Goal: Navigation & Orientation: Understand site structure

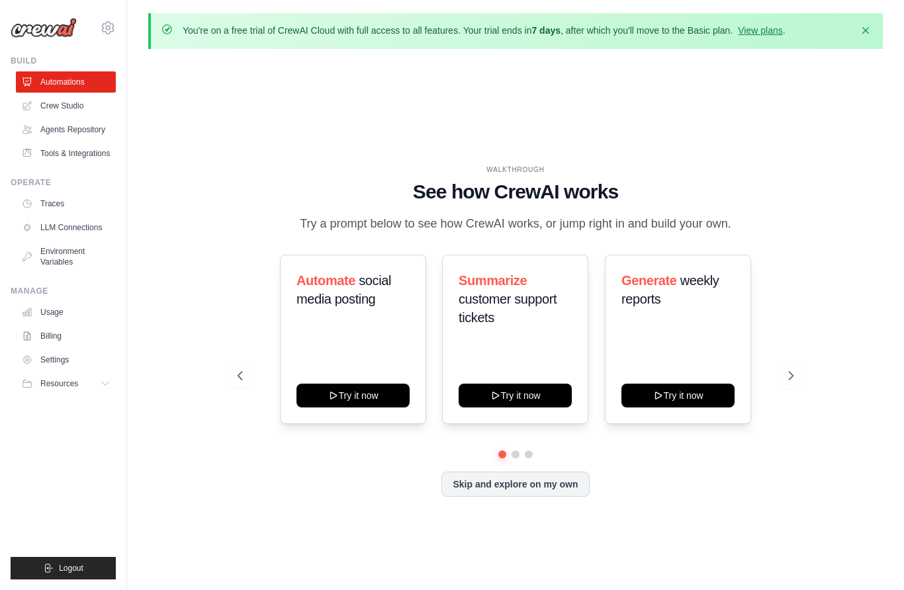
click at [790, 382] on icon at bounding box center [790, 375] width 13 height 13
click at [797, 382] on icon at bounding box center [790, 375] width 13 height 13
click at [789, 382] on icon at bounding box center [790, 375] width 13 height 13
click at [799, 389] on button at bounding box center [790, 376] width 26 height 26
click at [527, 408] on button "Try it now" at bounding box center [515, 396] width 113 height 24
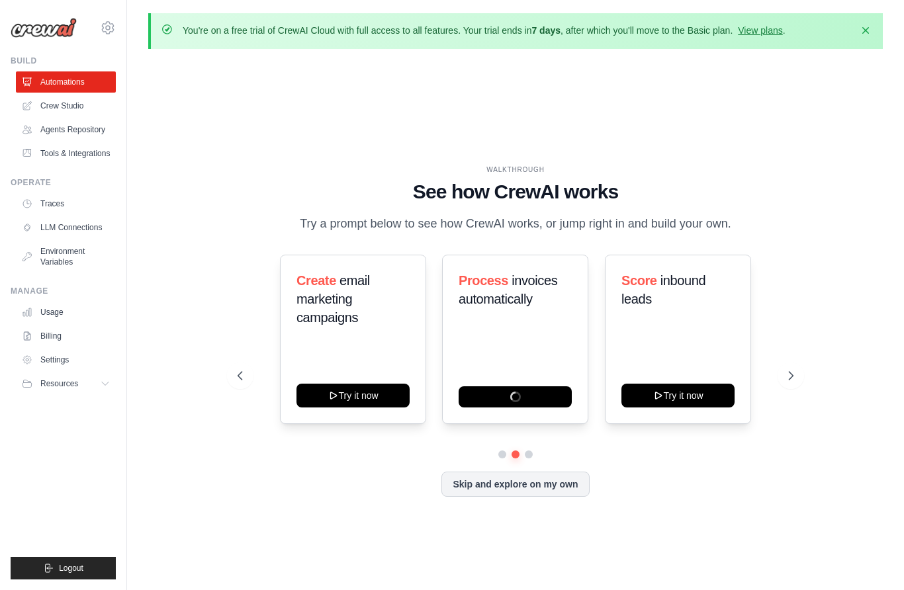
click at [776, 34] on link "View plans" at bounding box center [760, 30] width 44 height 11
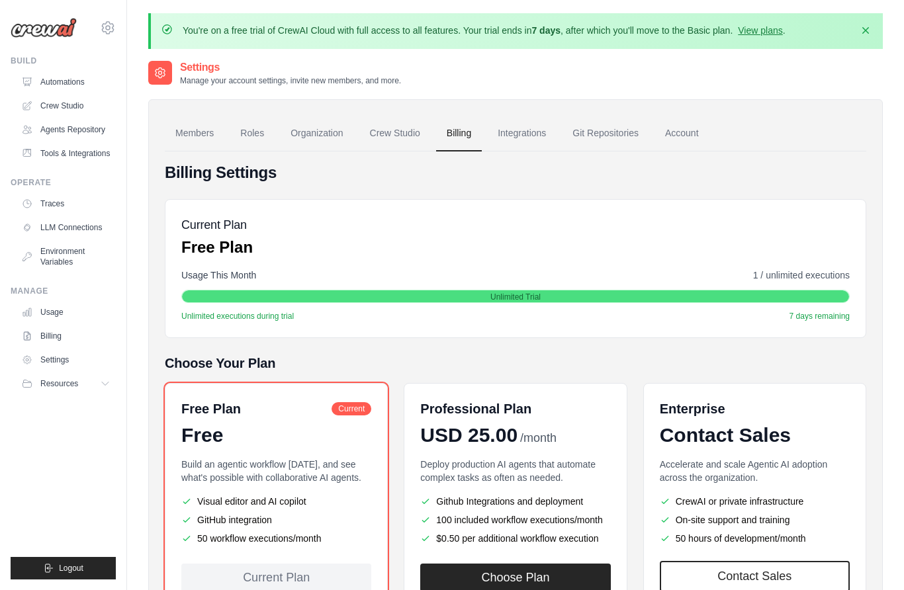
click at [763, 30] on link "View plans" at bounding box center [760, 30] width 44 height 11
click at [310, 578] on div "Current Plan" at bounding box center [276, 578] width 190 height 28
click at [300, 577] on div "Current Plan" at bounding box center [276, 578] width 190 height 28
click at [354, 414] on span "Current" at bounding box center [352, 408] width 40 height 13
click at [201, 132] on link "Members" at bounding box center [195, 134] width 60 height 36
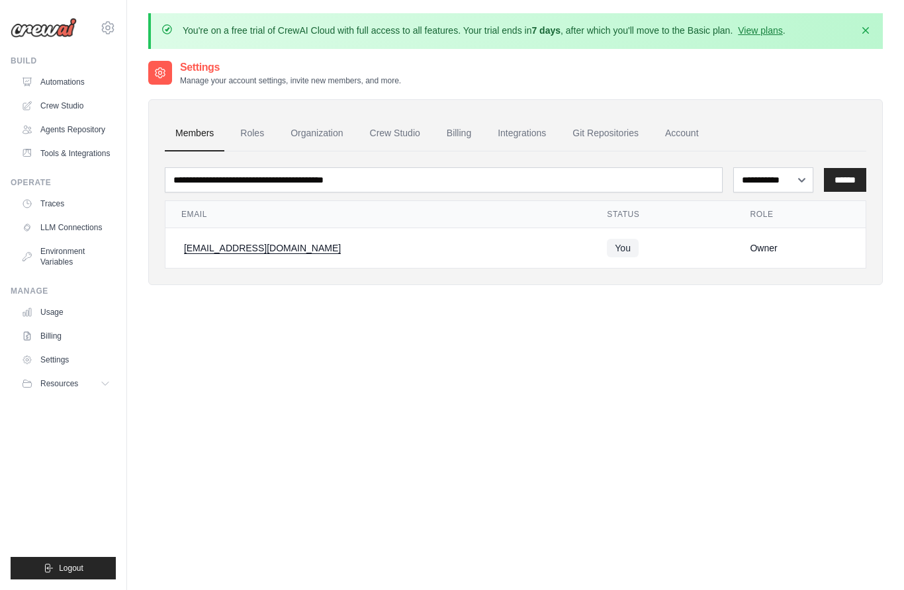
click at [255, 136] on link "Roles" at bounding box center [252, 134] width 45 height 36
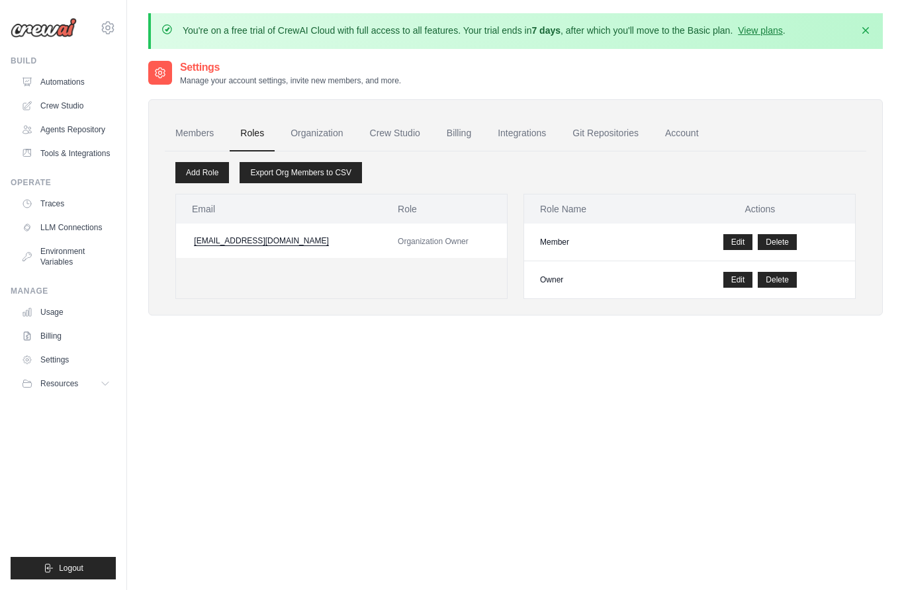
click at [318, 138] on link "Organization" at bounding box center [316, 134] width 73 height 36
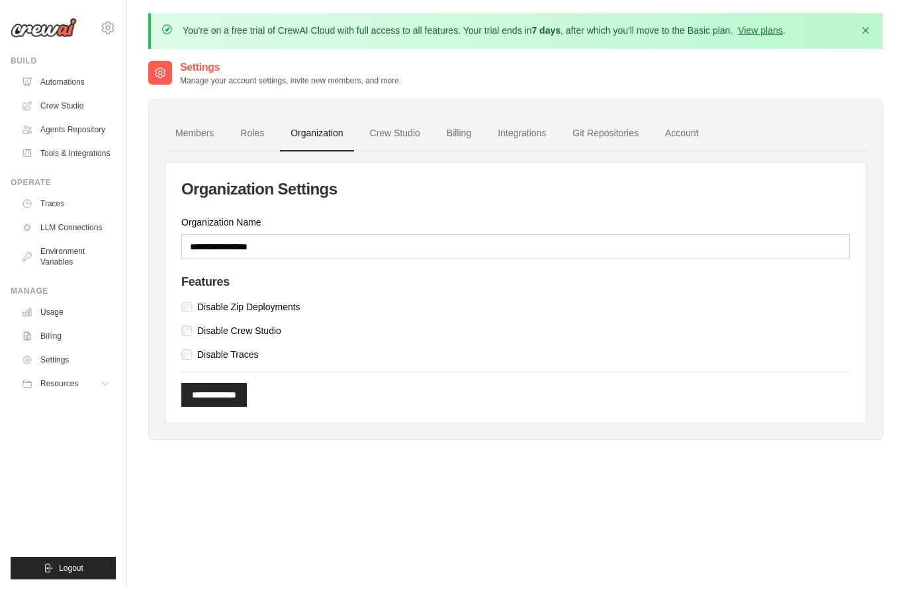
click at [398, 145] on link "Crew Studio" at bounding box center [394, 134] width 71 height 36
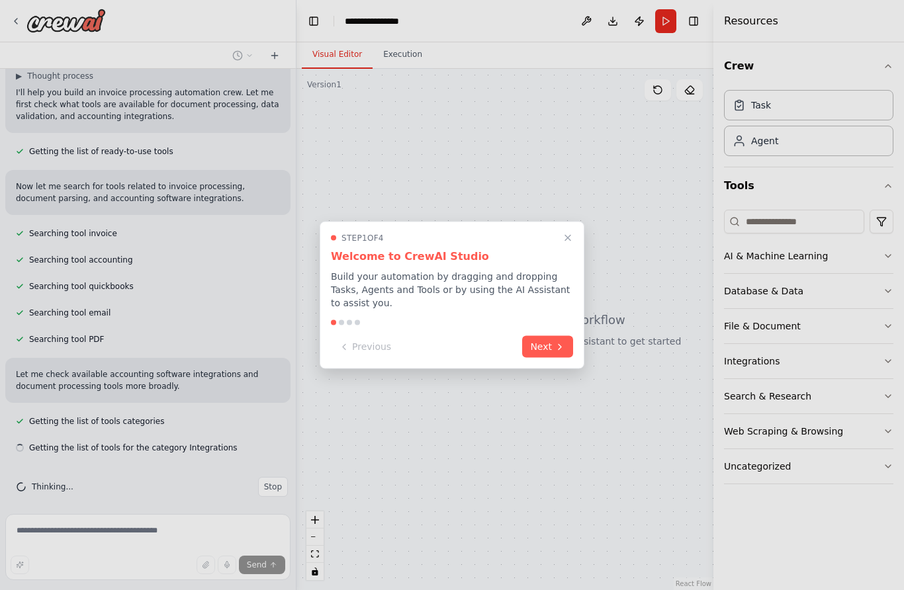
scroll to position [110, 0]
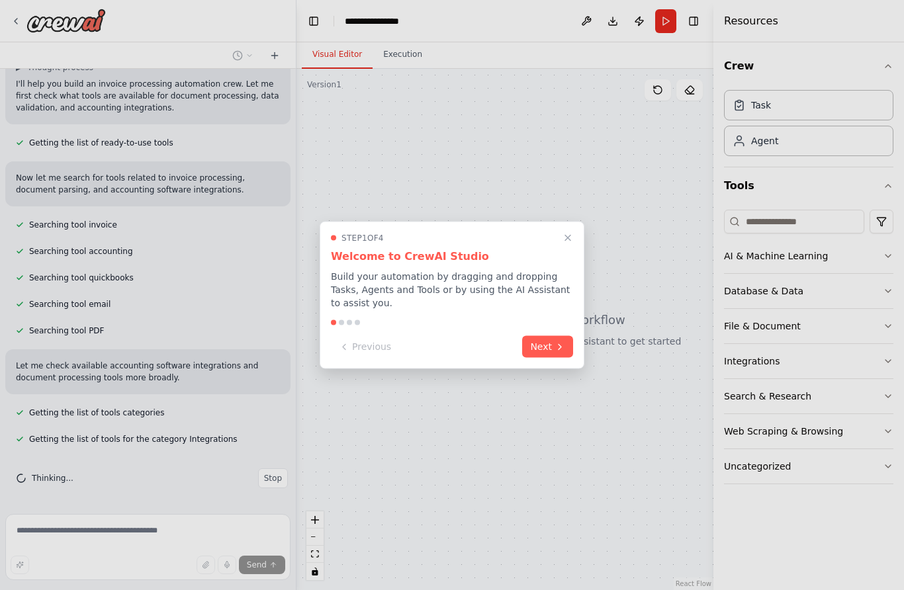
click at [543, 345] on button "Next" at bounding box center [547, 347] width 51 height 22
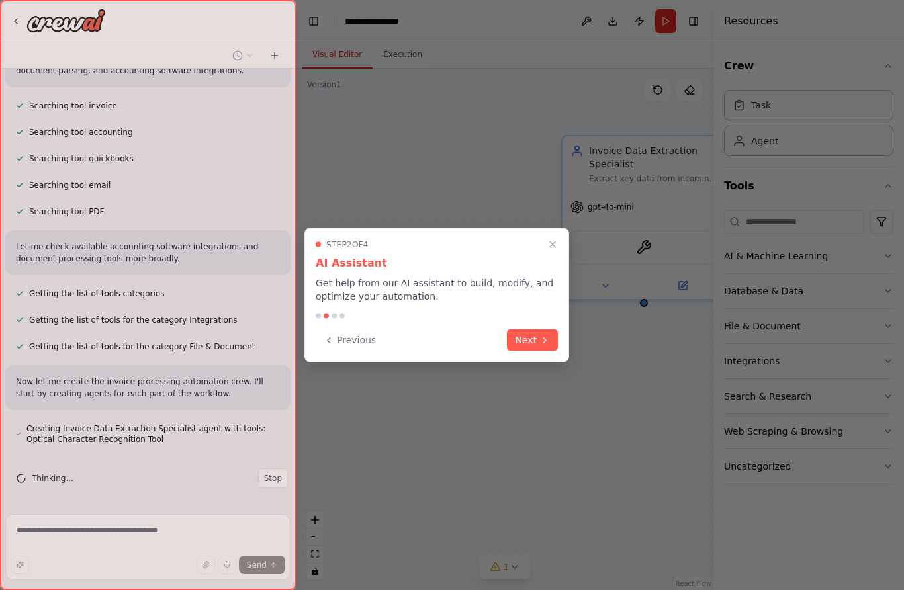
scroll to position [229, 0]
click at [527, 345] on button "Next" at bounding box center [532, 341] width 51 height 22
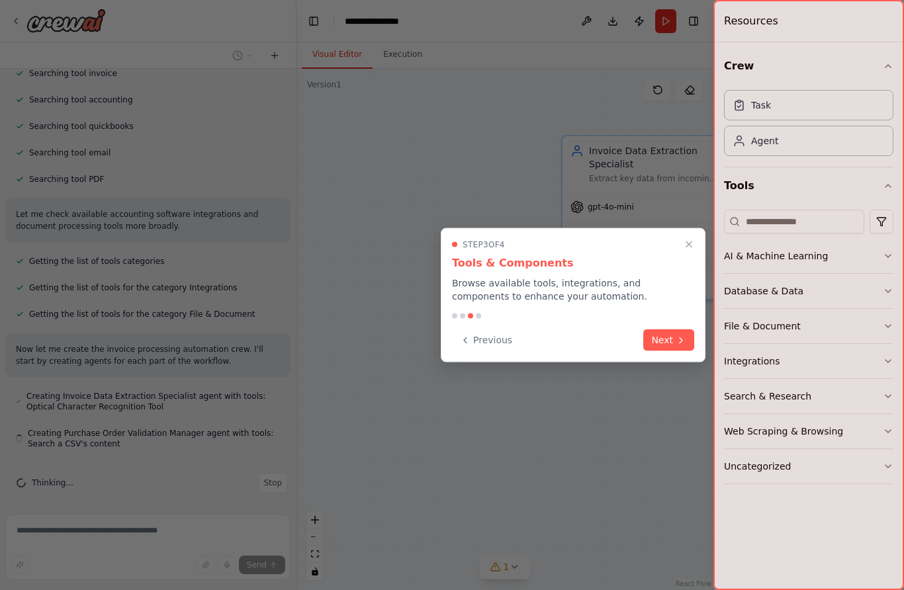
scroll to position [266, 0]
click at [680, 341] on icon at bounding box center [681, 339] width 3 height 5
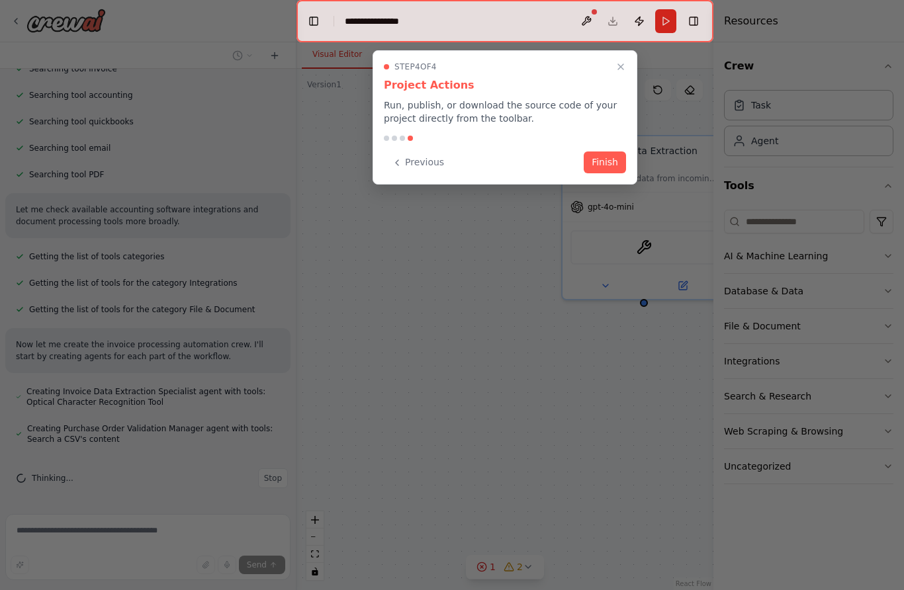
click at [608, 172] on button "Finish" at bounding box center [605, 163] width 42 height 22
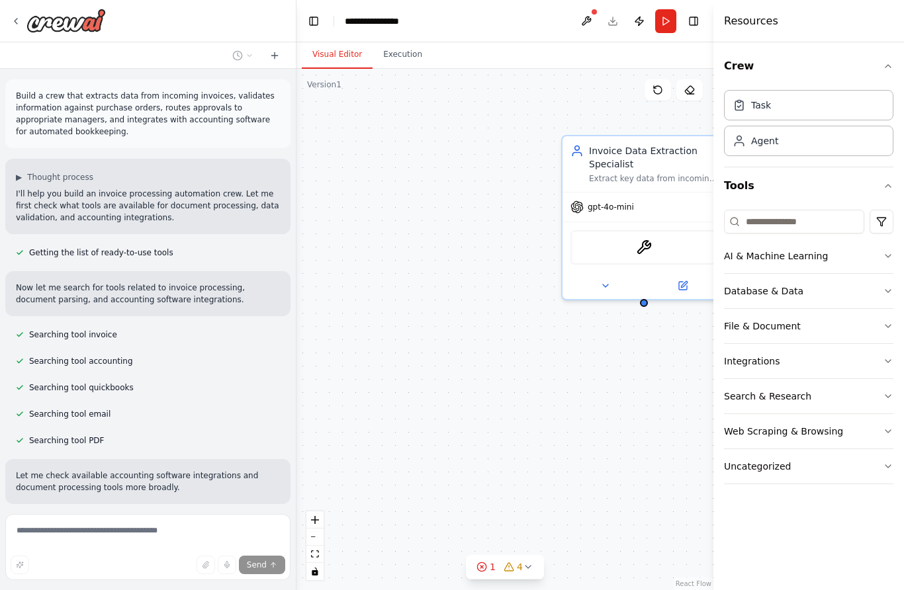
scroll to position [0, 0]
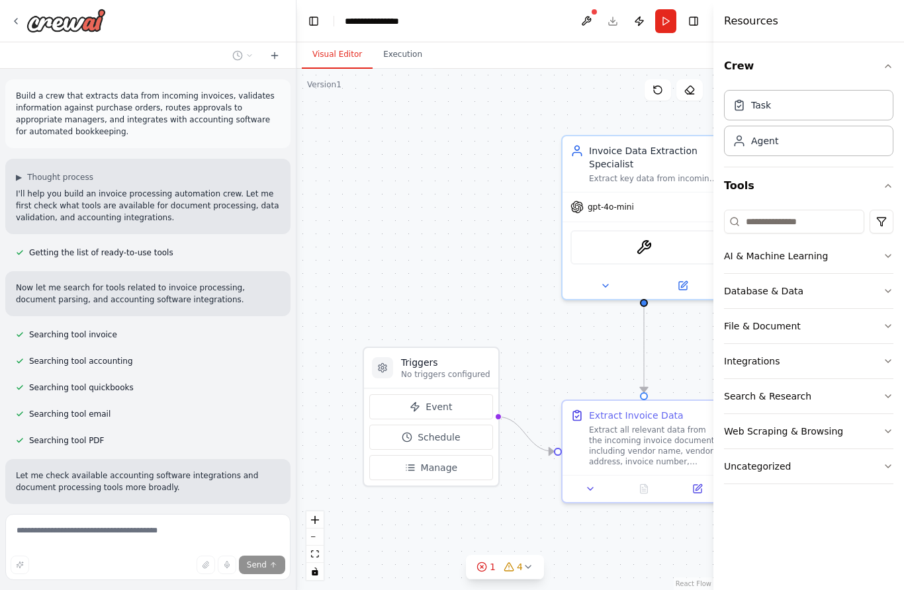
click at [889, 69] on icon "button" at bounding box center [888, 66] width 11 height 11
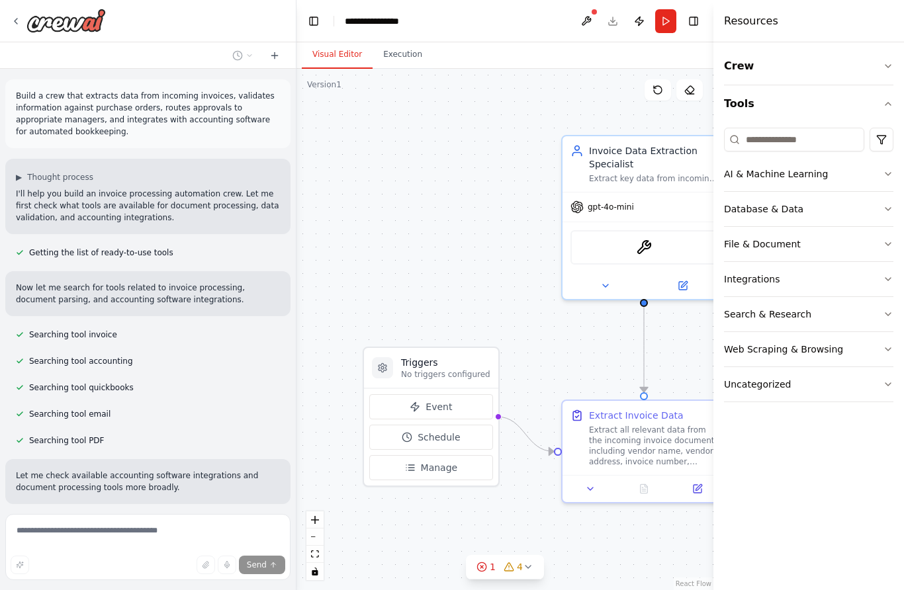
click at [893, 101] on icon "button" at bounding box center [888, 104] width 11 height 11
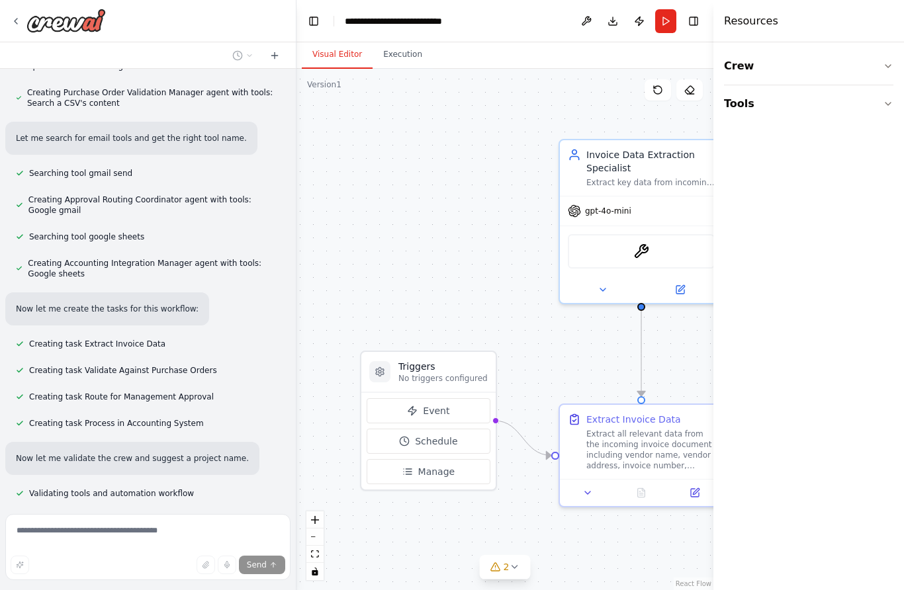
scroll to position [606, 0]
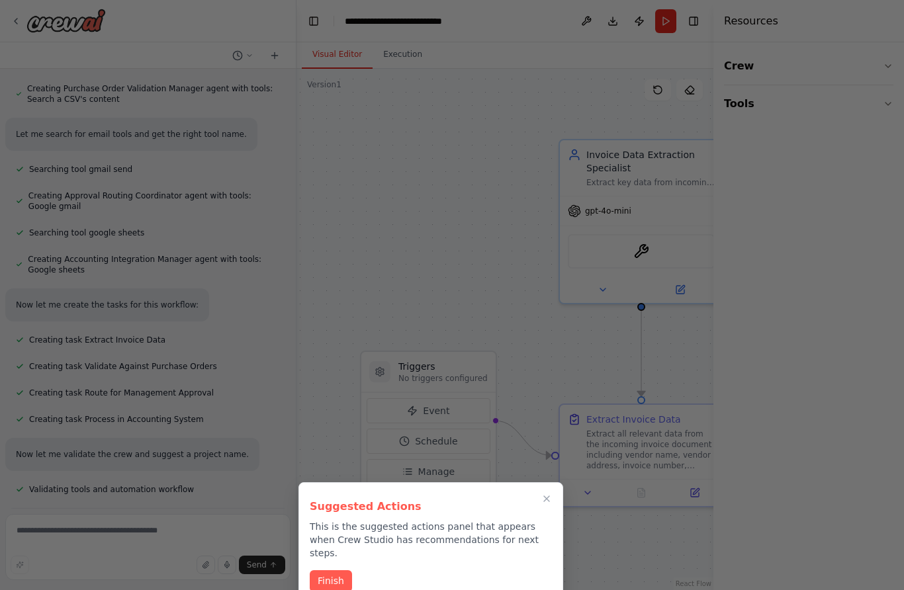
click at [343, 571] on button "Finish" at bounding box center [331, 581] width 42 height 22
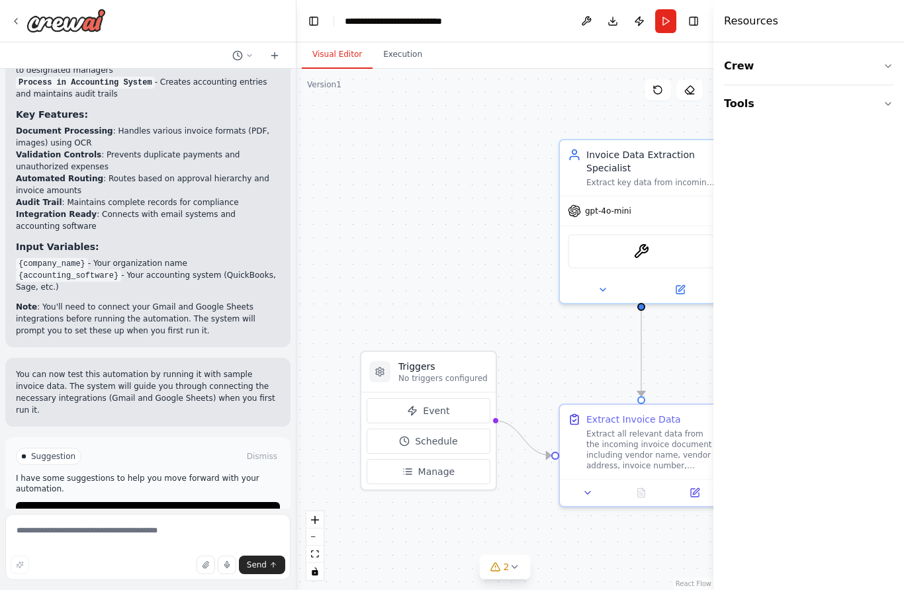
scroll to position [1650, 0]
click at [109, 503] on button "Run Automation" at bounding box center [148, 513] width 264 height 21
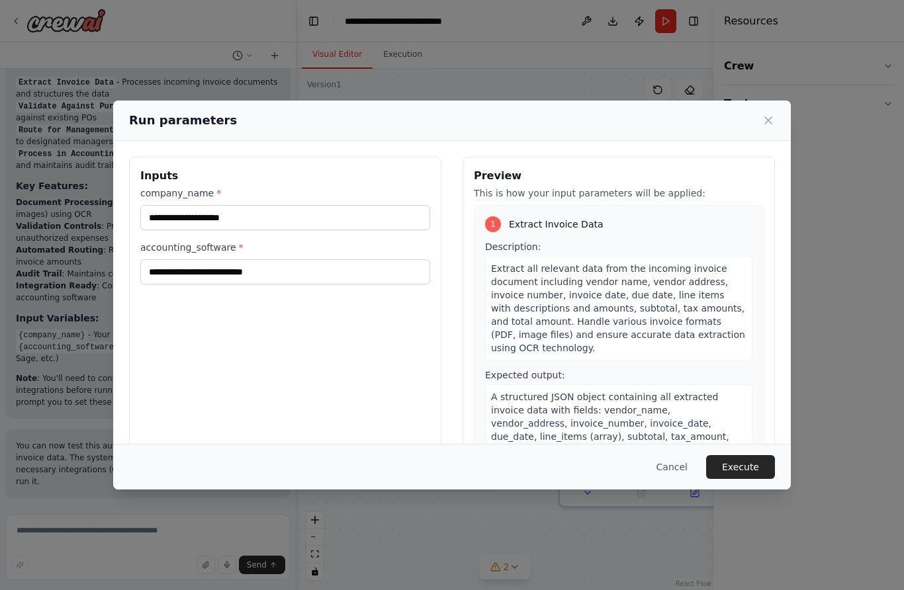
click at [662, 479] on button "Cancel" at bounding box center [672, 467] width 52 height 24
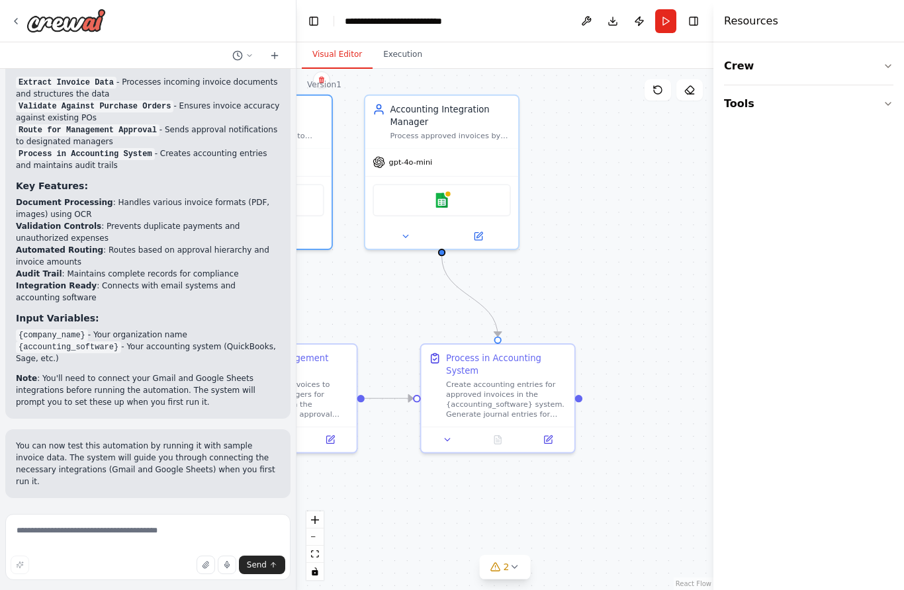
scroll to position [1543, 0]
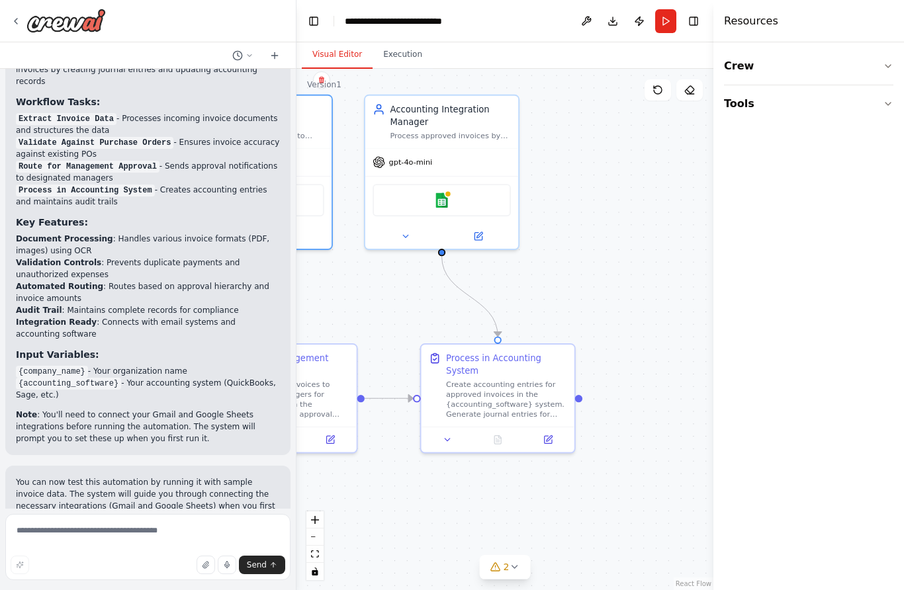
click at [879, 73] on button "Crew" at bounding box center [808, 66] width 169 height 37
click at [670, 22] on button "Run" at bounding box center [665, 21] width 21 height 24
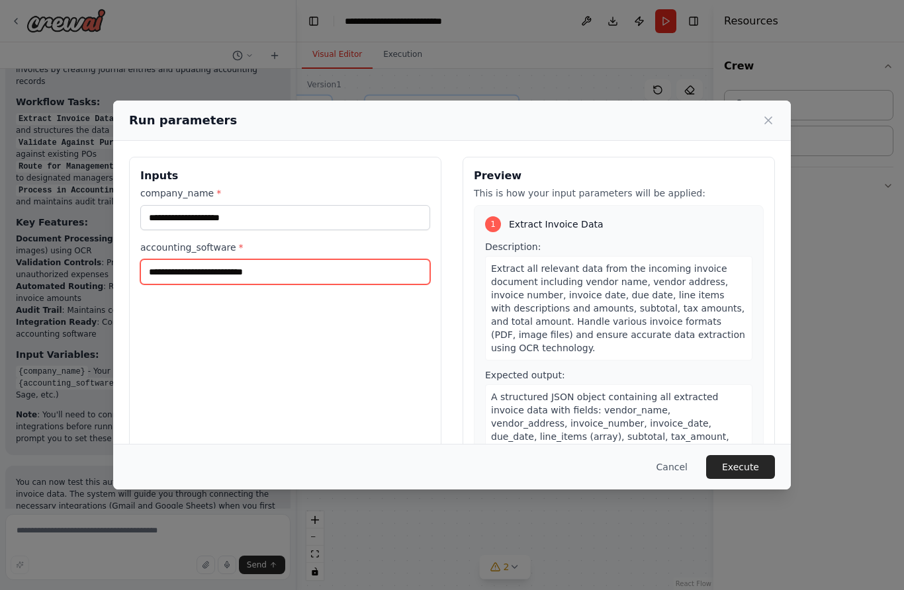
click at [286, 262] on input "accounting_software *" at bounding box center [285, 271] width 290 height 25
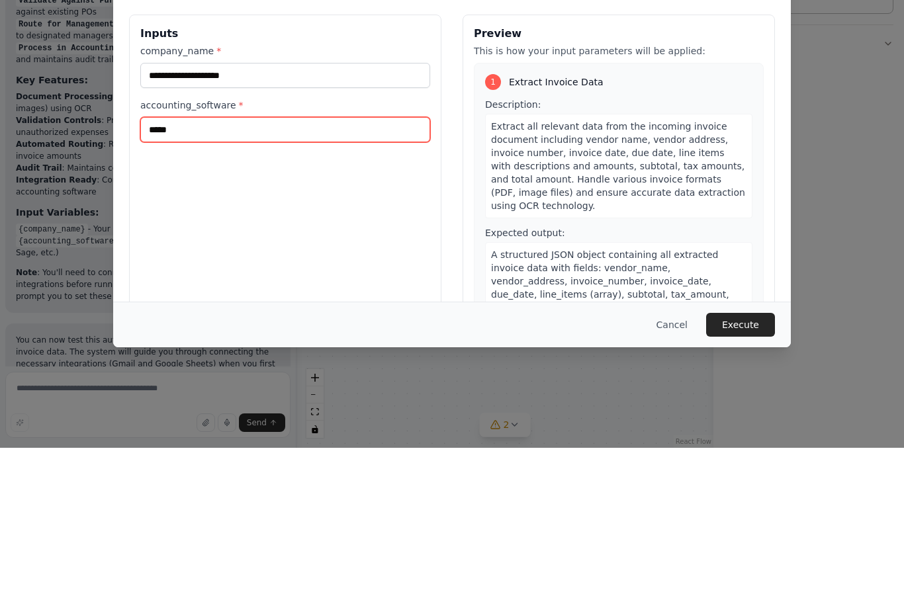
type input "*****"
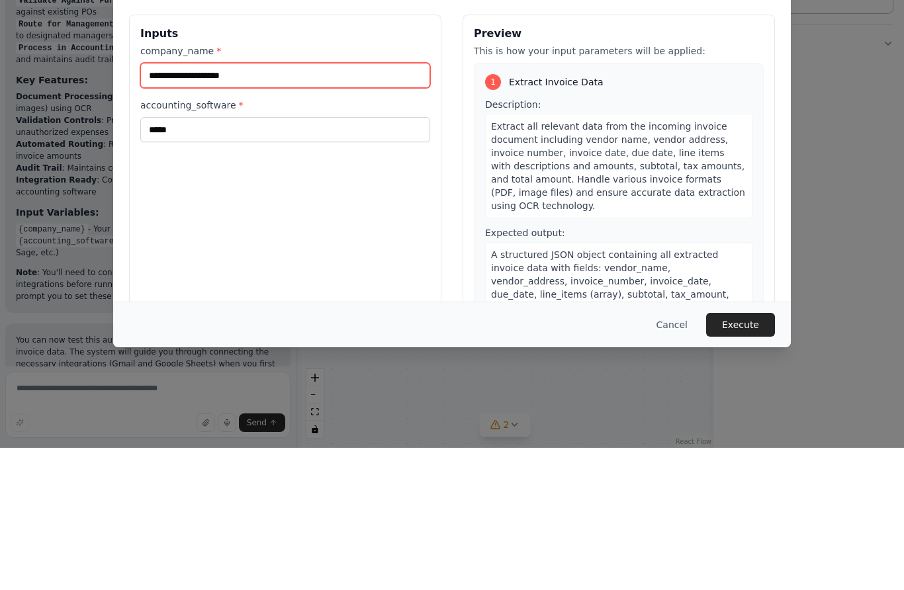
click at [268, 205] on input "company_name *" at bounding box center [285, 217] width 290 height 25
type input "*******"
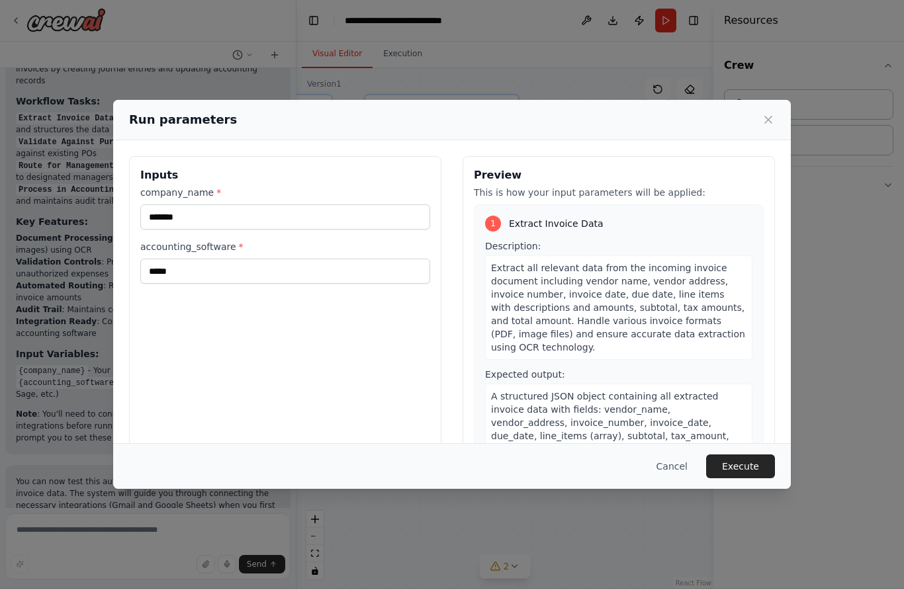
click at [752, 479] on button "Execute" at bounding box center [740, 467] width 69 height 24
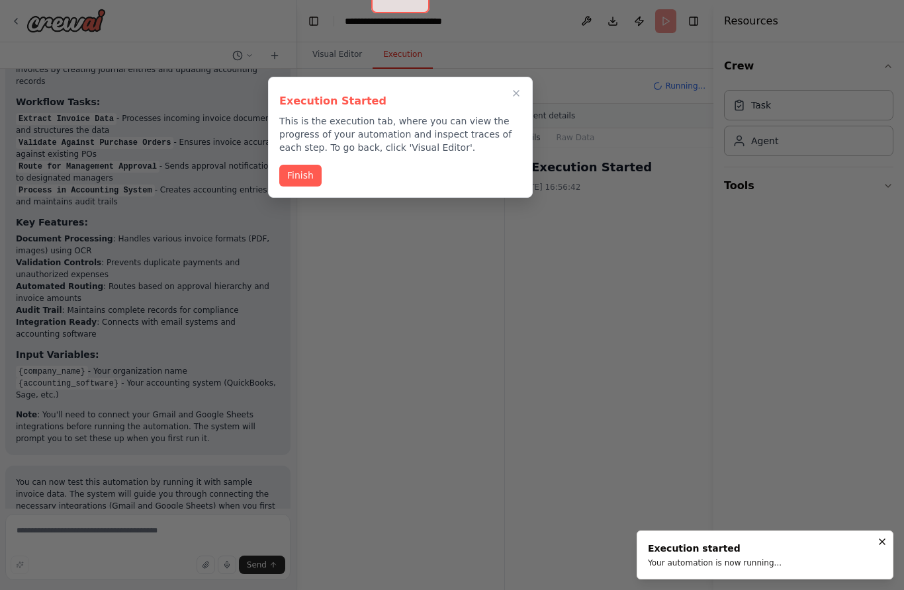
click at [300, 165] on button "Finish" at bounding box center [300, 176] width 42 height 22
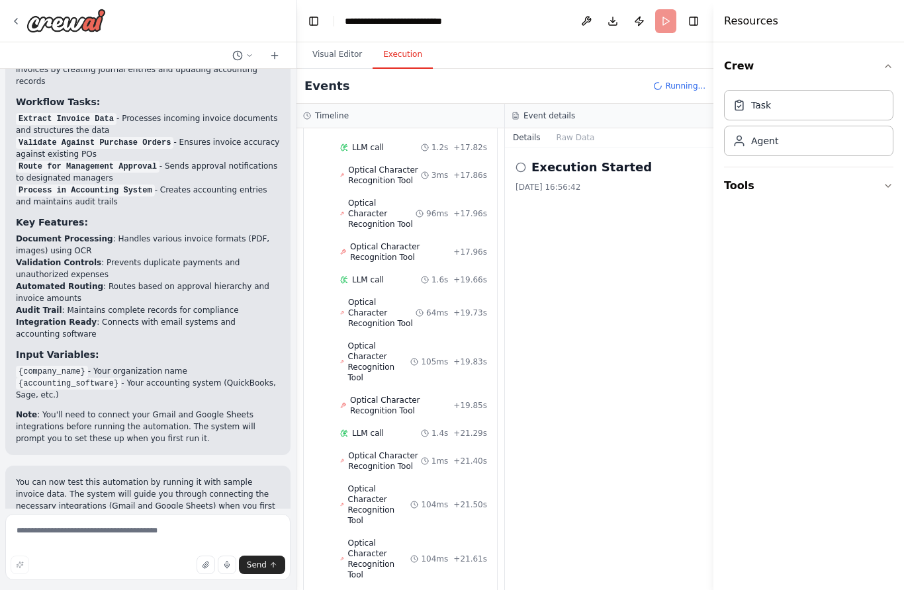
scroll to position [1354, 0]
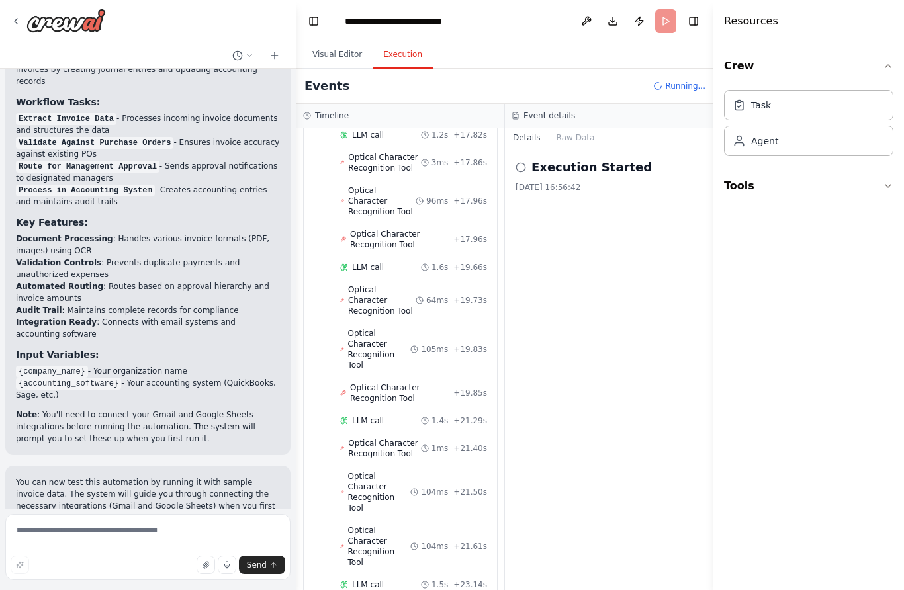
click at [891, 185] on icon "button" at bounding box center [887, 186] width 5 height 3
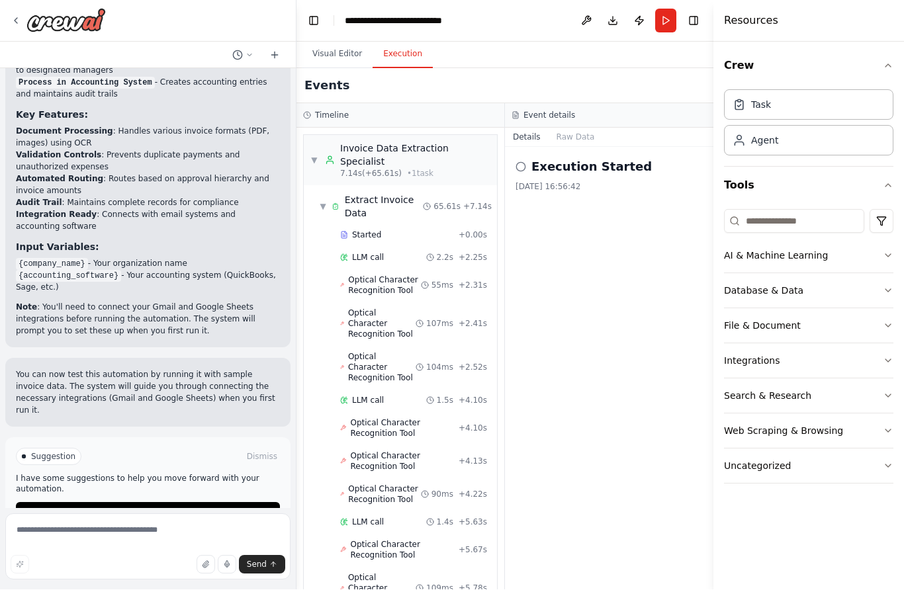
scroll to position [0, 0]
click at [332, 62] on button "Visual Editor" at bounding box center [337, 55] width 71 height 28
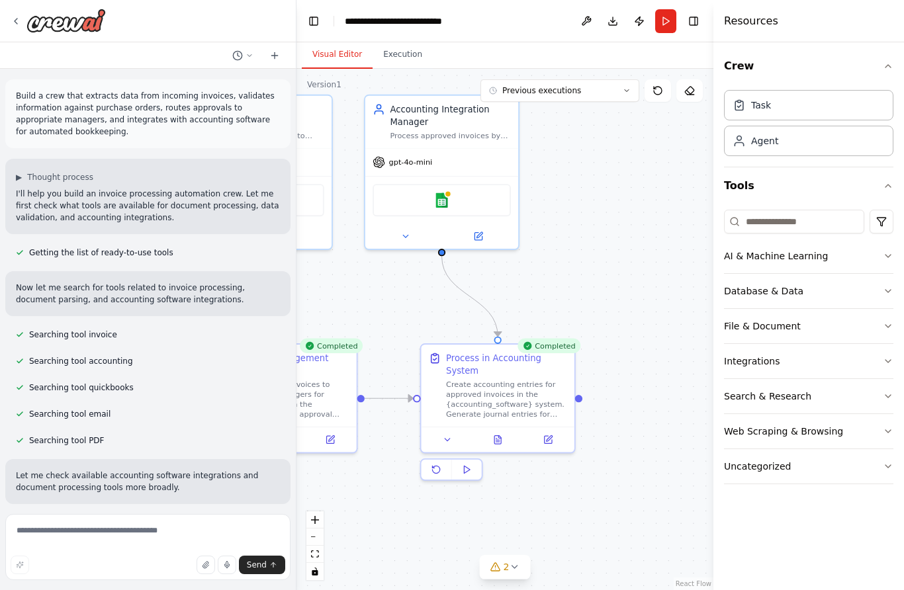
click at [11, 16] on icon at bounding box center [16, 21] width 11 height 11
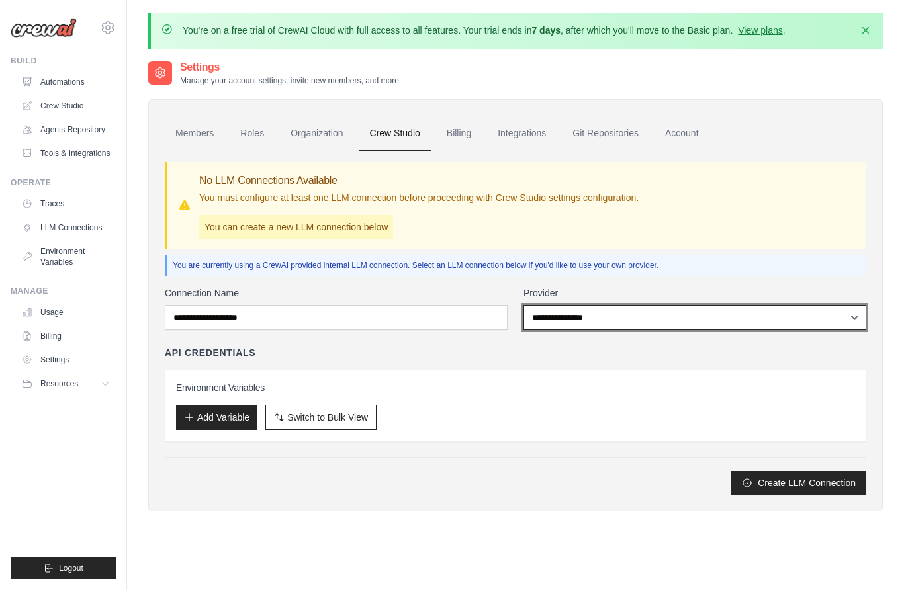
click at [585, 324] on select "**********" at bounding box center [694, 317] width 343 height 25
click at [459, 131] on link "Billing" at bounding box center [459, 134] width 46 height 36
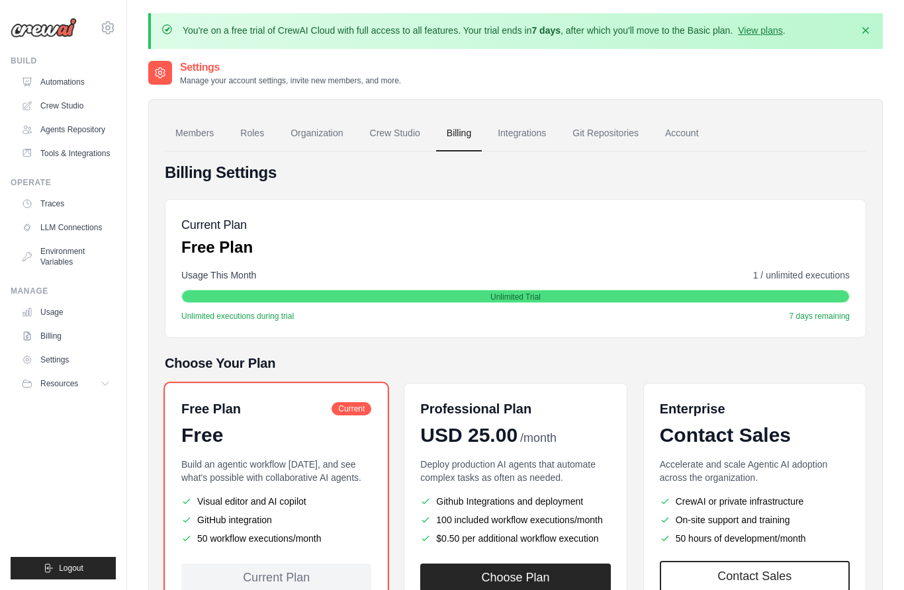
click at [521, 139] on link "Integrations" at bounding box center [521, 134] width 69 height 36
click at [519, 141] on link "Integrations" at bounding box center [521, 134] width 69 height 36
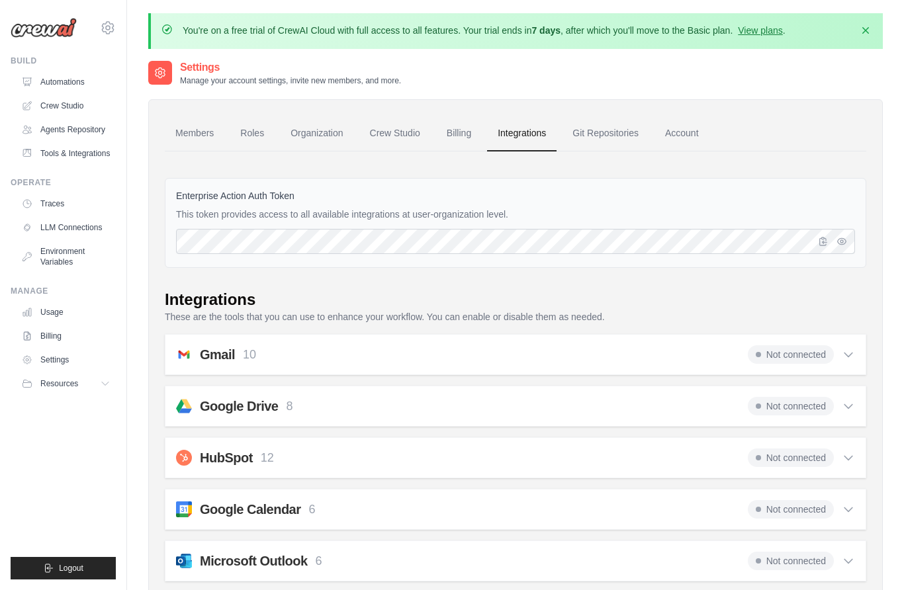
click at [606, 133] on link "Git Repositories" at bounding box center [605, 134] width 87 height 36
click at [685, 135] on link "Account" at bounding box center [681, 134] width 55 height 36
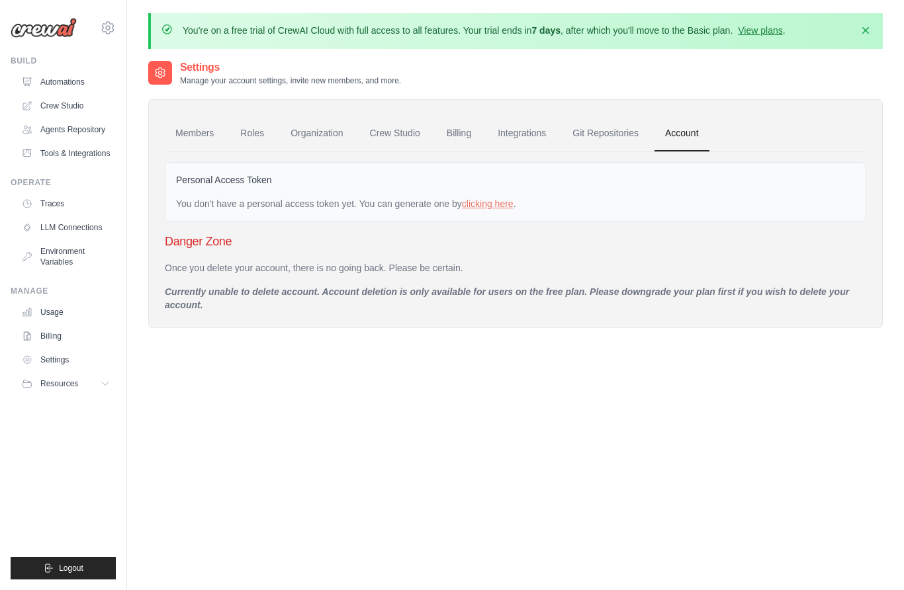
click at [106, 30] on icon at bounding box center [108, 28] width 16 height 16
click at [100, 74] on span at bounding box center [37, 82] width 126 height 26
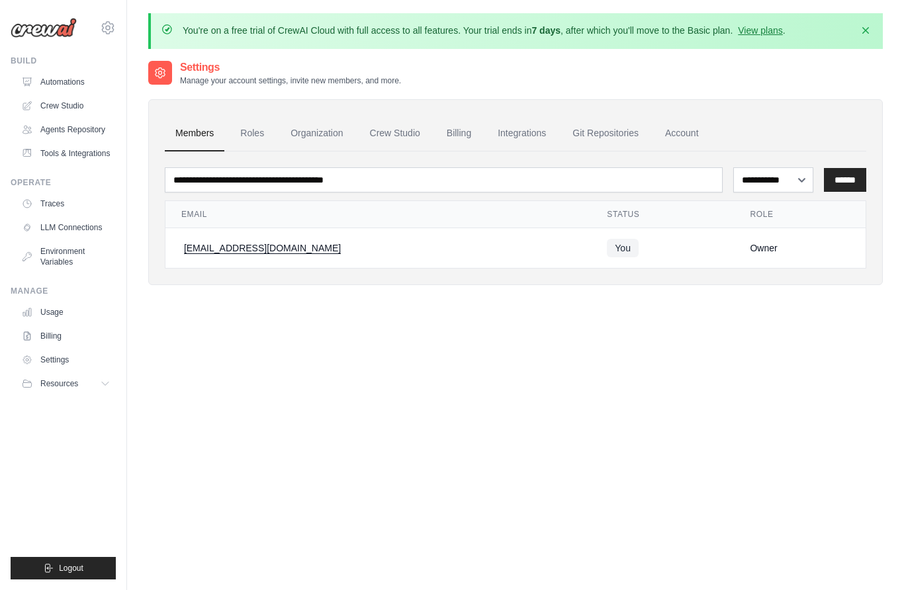
click at [52, 83] on link "Automations" at bounding box center [66, 81] width 100 height 21
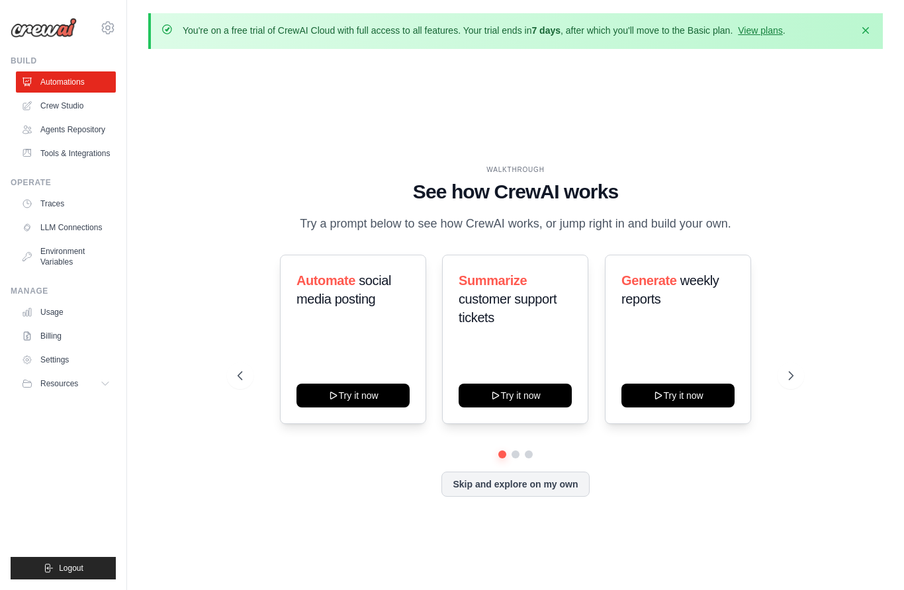
click at [494, 497] on button "Skip and explore on my own" at bounding box center [515, 484] width 148 height 25
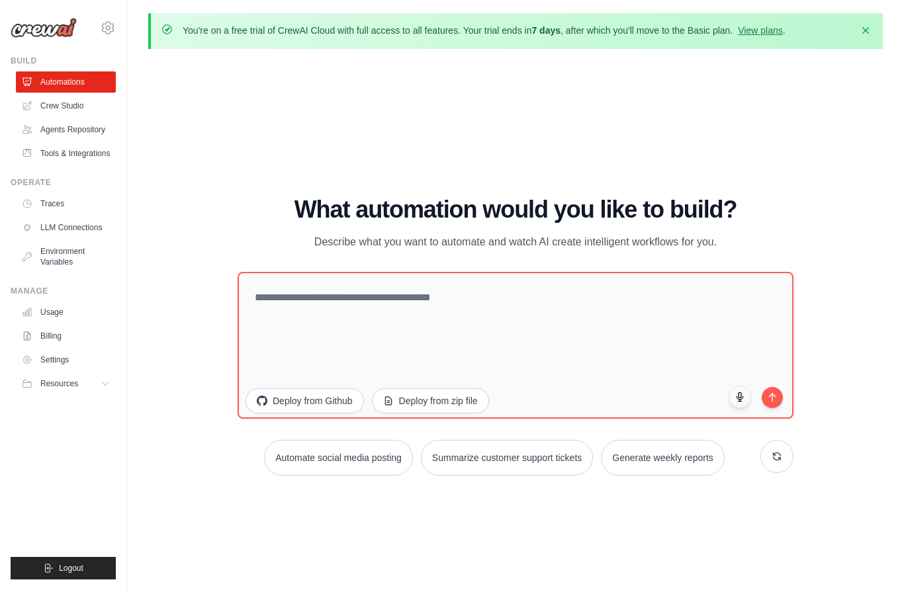
click at [54, 102] on link "Crew Studio" at bounding box center [66, 105] width 100 height 21
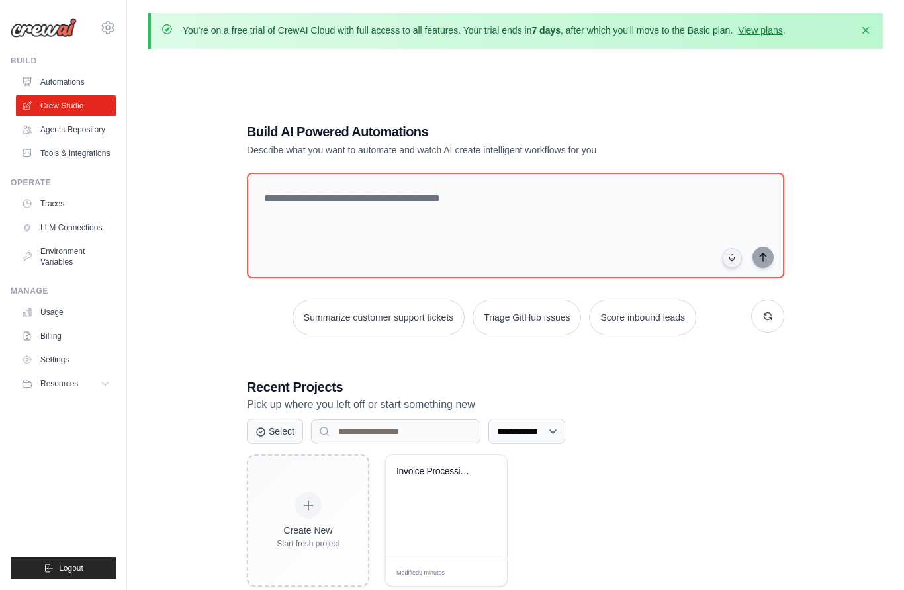
click at [54, 75] on link "Automations" at bounding box center [66, 81] width 100 height 21
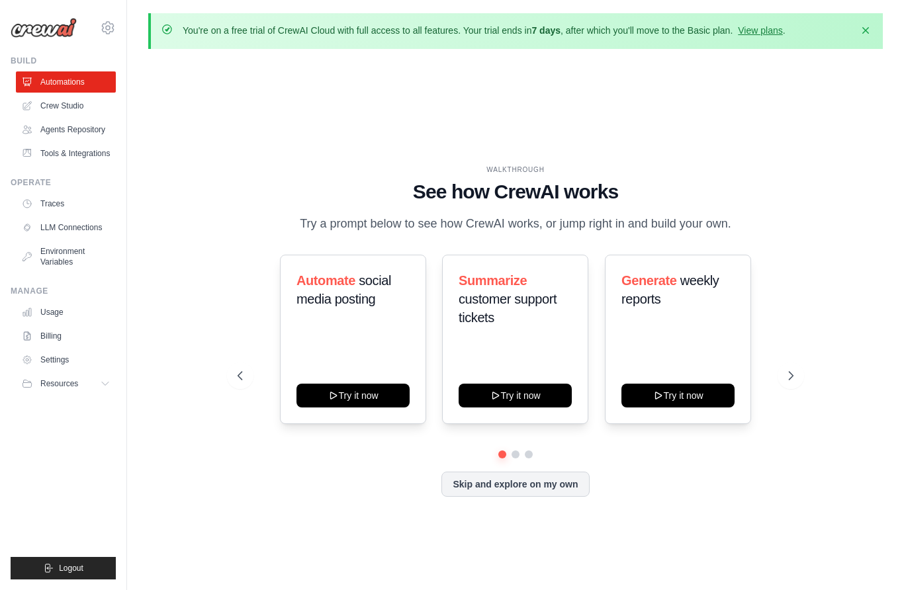
click at [475, 497] on button "Skip and explore on my own" at bounding box center [515, 484] width 148 height 25
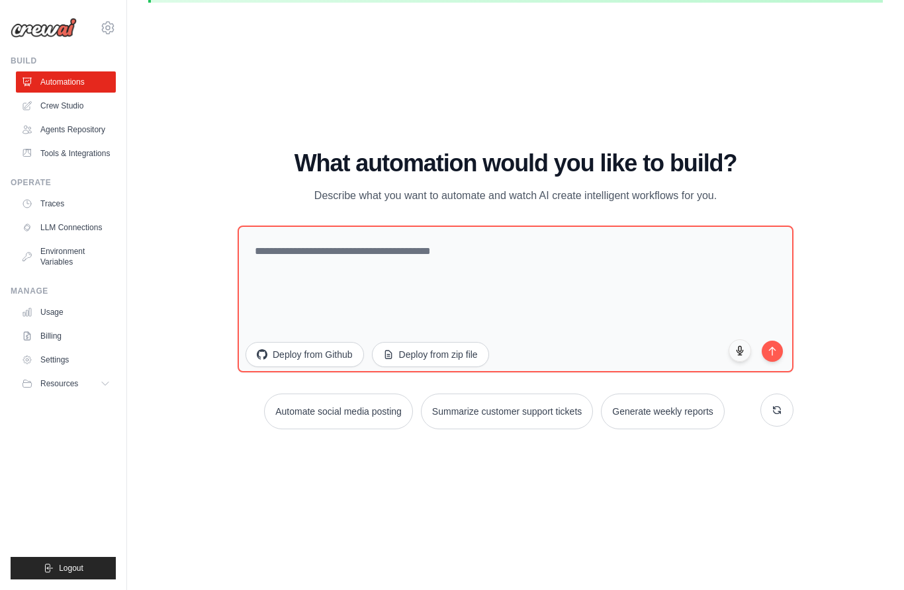
scroll to position [102, 0]
click at [52, 108] on link "Crew Studio" at bounding box center [66, 105] width 100 height 21
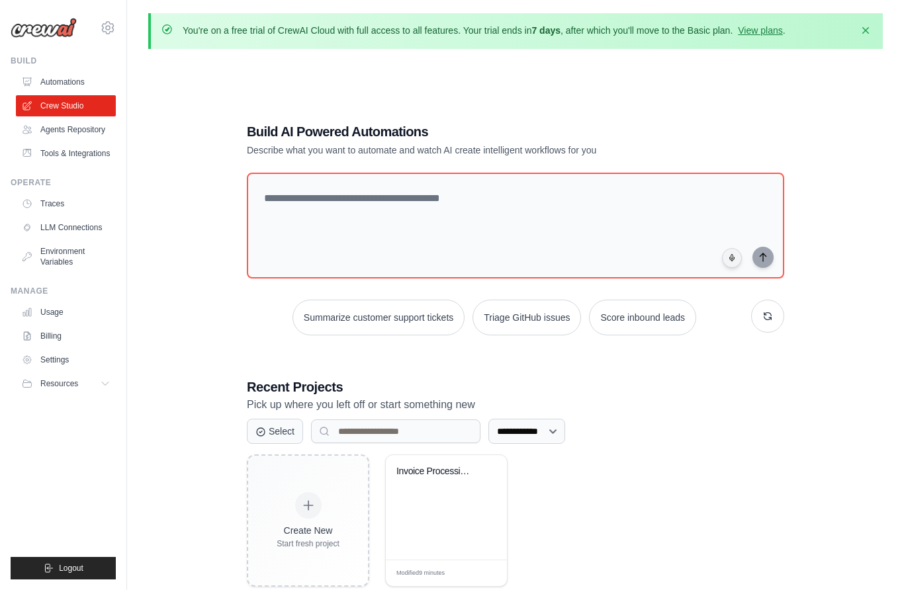
click at [64, 122] on link "Agents Repository" at bounding box center [66, 129] width 100 height 21
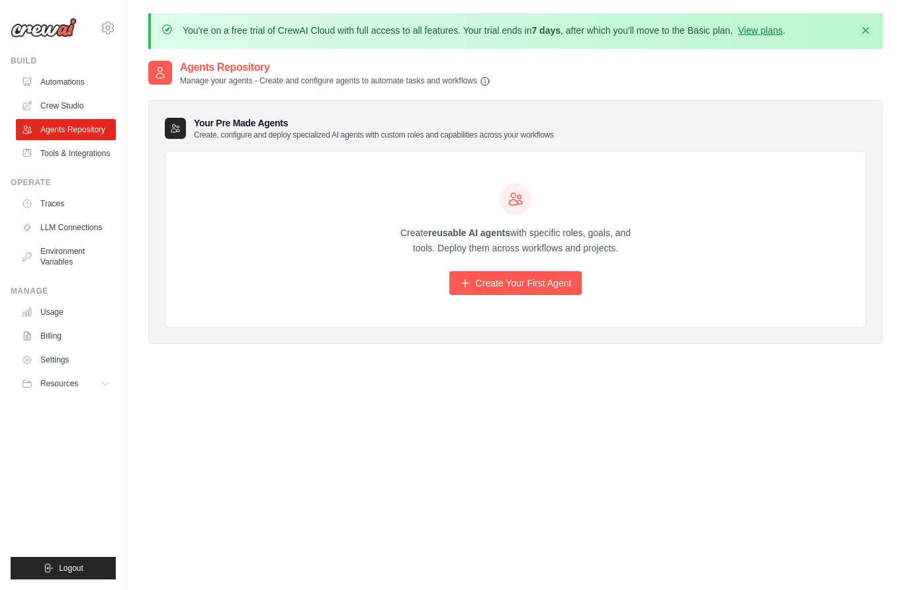
click at [64, 148] on link "Tools & Integrations" at bounding box center [66, 153] width 100 height 21
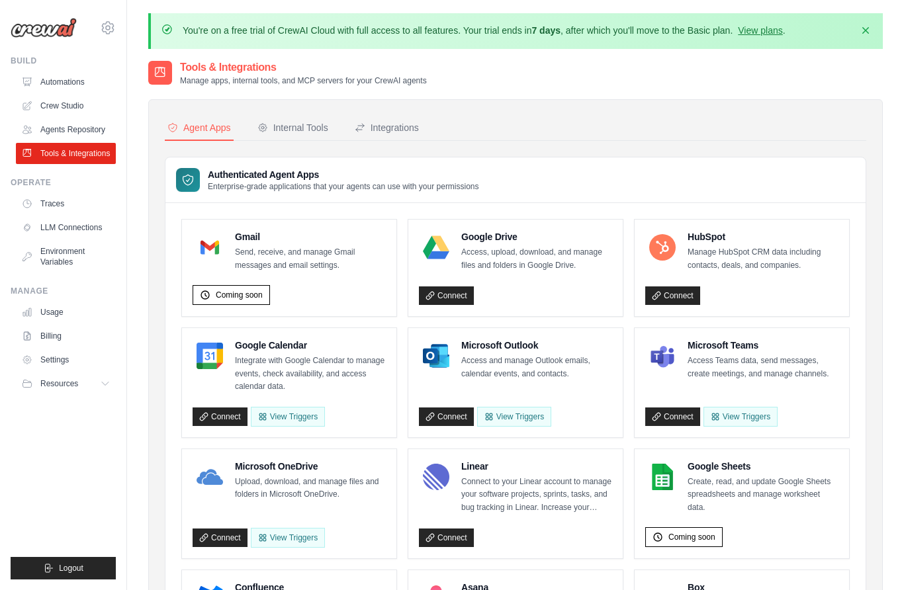
click at [277, 130] on div "Internal Tools" at bounding box center [292, 127] width 71 height 13
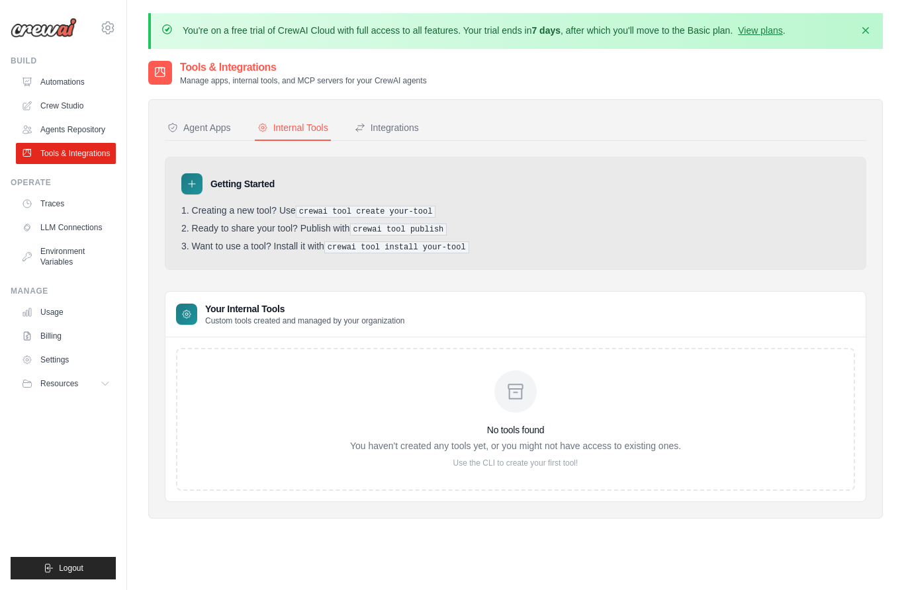
click at [376, 131] on div "Integrations" at bounding box center [387, 127] width 64 height 13
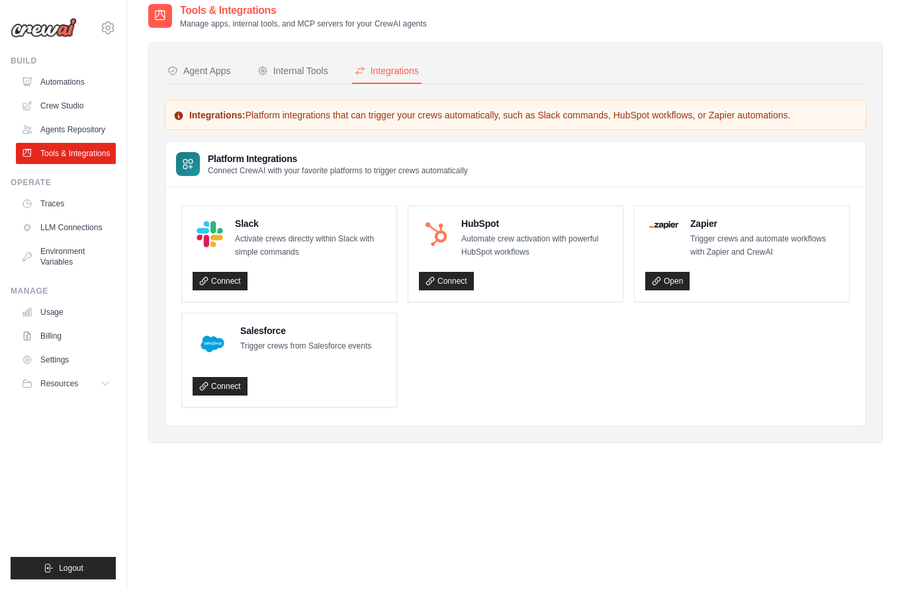
scroll to position [60, 0]
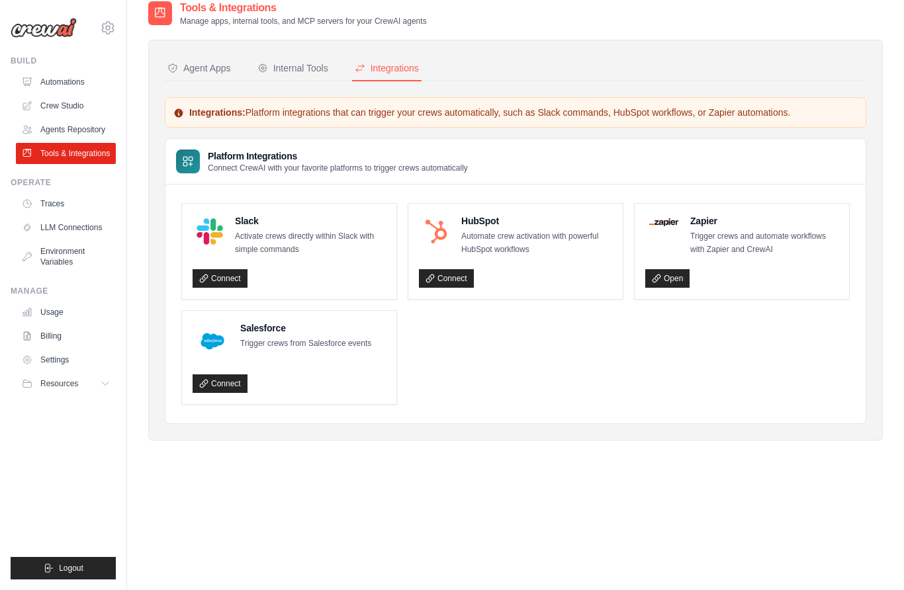
click at [195, 67] on div "Agent Apps" at bounding box center [199, 68] width 64 height 13
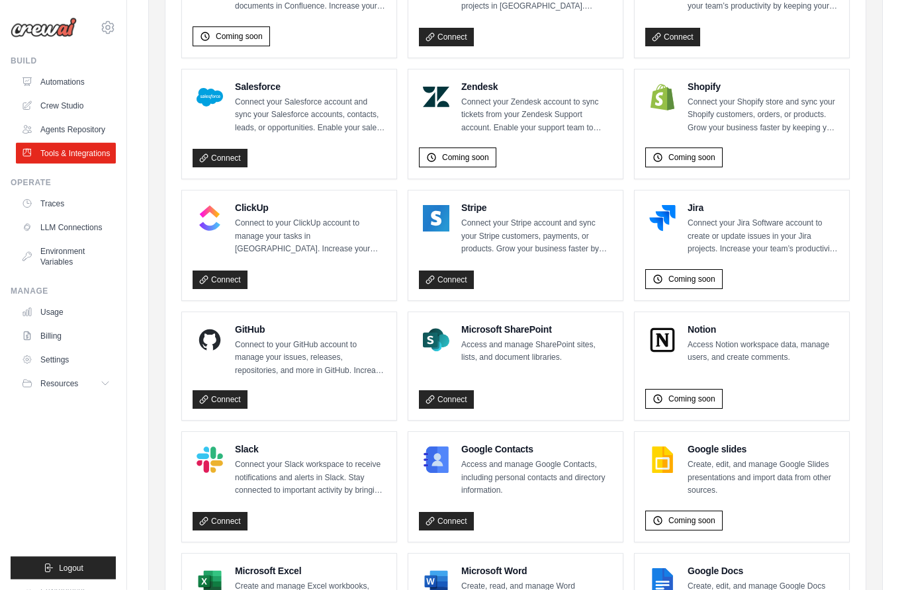
scroll to position [699, 0]
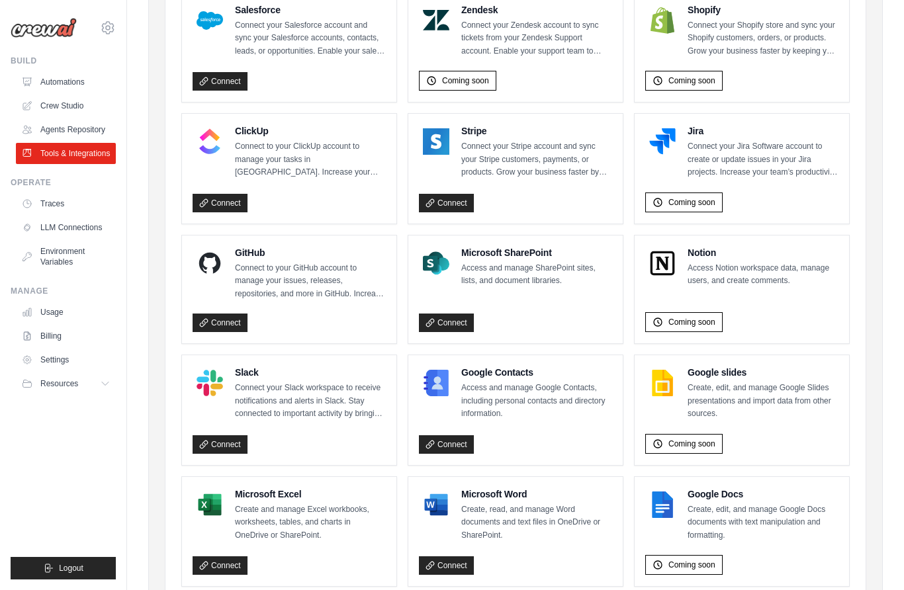
click at [56, 198] on link "Traces" at bounding box center [66, 203] width 100 height 21
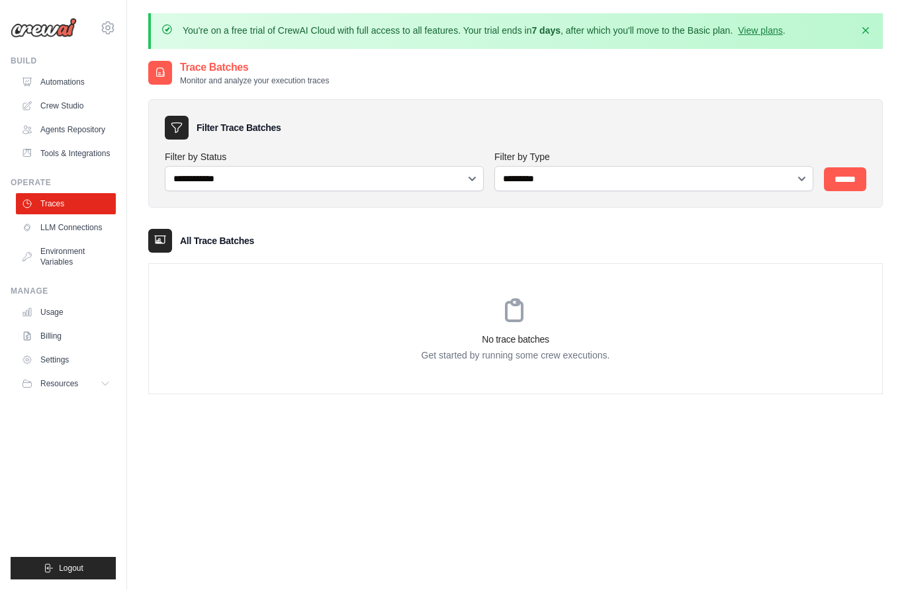
click at [46, 318] on link "Usage" at bounding box center [66, 312] width 100 height 21
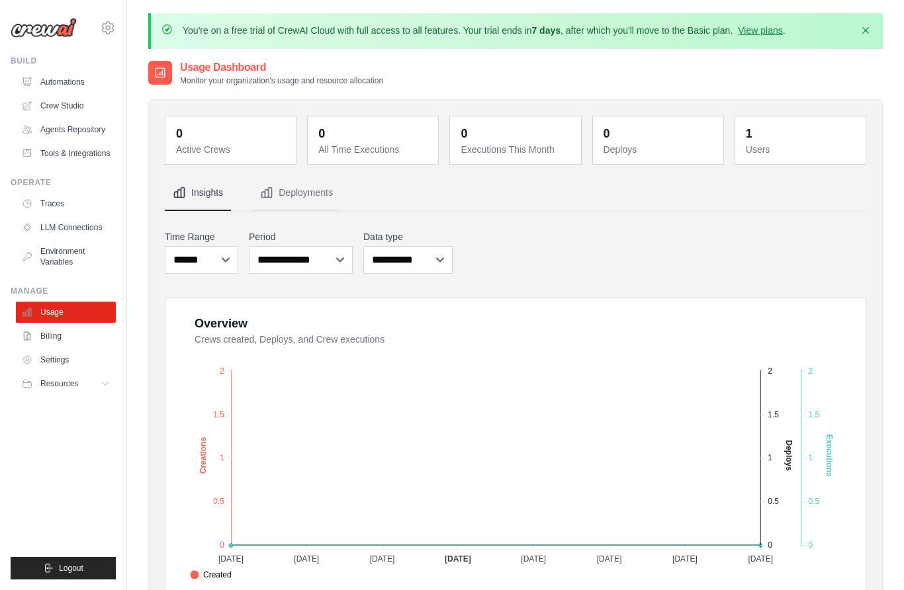
click at [38, 32] on img at bounding box center [44, 28] width 66 height 20
click at [30, 26] on img at bounding box center [44, 28] width 66 height 20
click at [58, 84] on link "Automations" at bounding box center [66, 81] width 100 height 21
